Goal: Obtain resource: Obtain resource

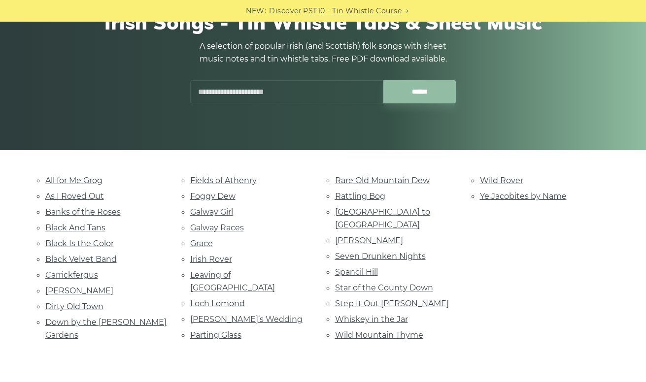
scroll to position [109, 0]
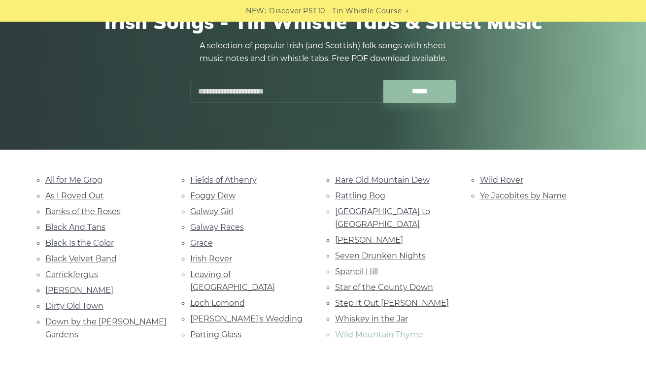
click at [366, 330] on link "Wild Mountain Thyme" at bounding box center [379, 334] width 88 height 9
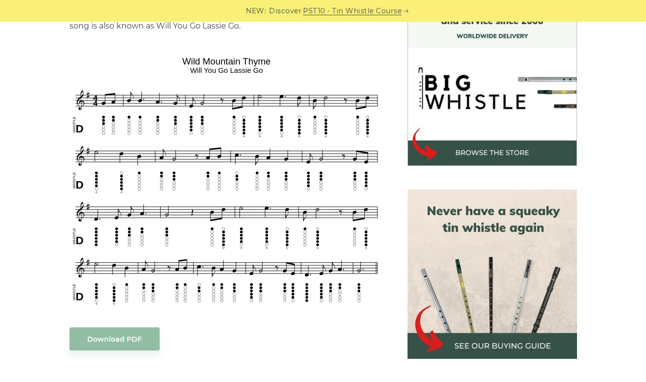
scroll to position [293, 0]
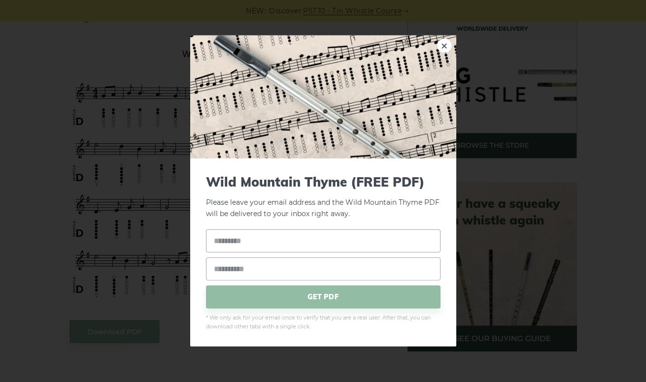
drag, startPoint x: 182, startPoint y: 51, endPoint x: 233, endPoint y: 51, distance: 51.2
click at [231, 51] on img at bounding box center [323, 96] width 266 height 123
click at [444, 46] on link "×" at bounding box center [444, 45] width 15 height 15
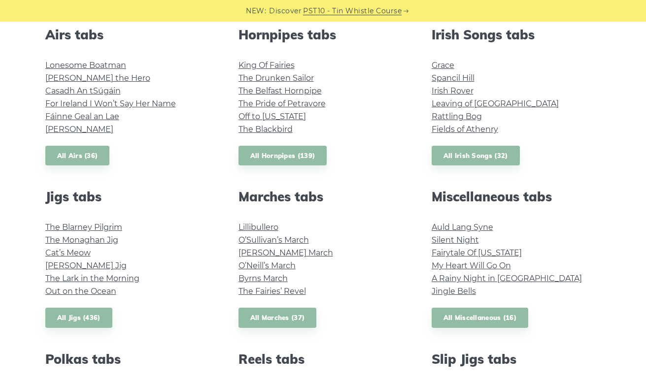
scroll to position [379, 0]
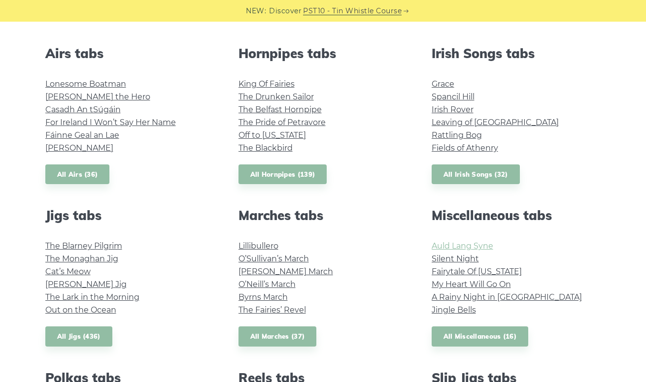
click at [481, 242] on link "Auld Lang Syne" at bounding box center [462, 245] width 62 height 9
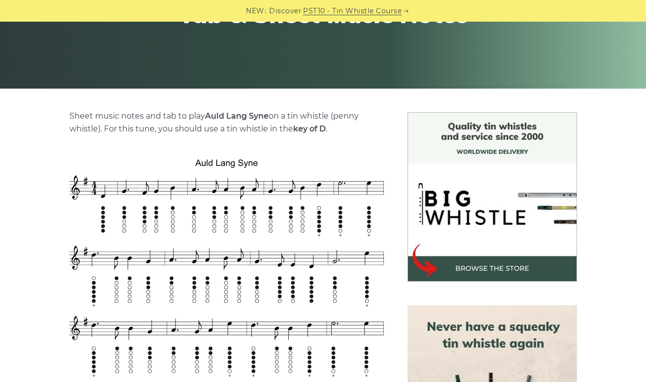
scroll to position [172, 0]
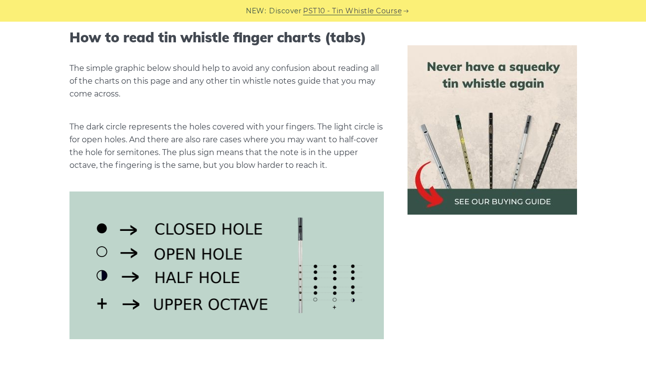
scroll to position [1230, 0]
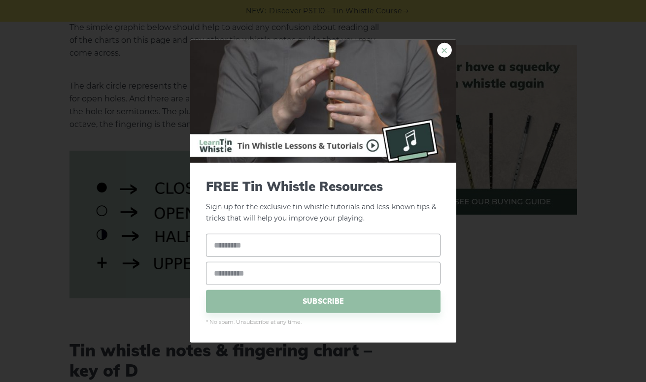
click at [447, 48] on link "×" at bounding box center [444, 50] width 15 height 15
